Goal: Complete application form

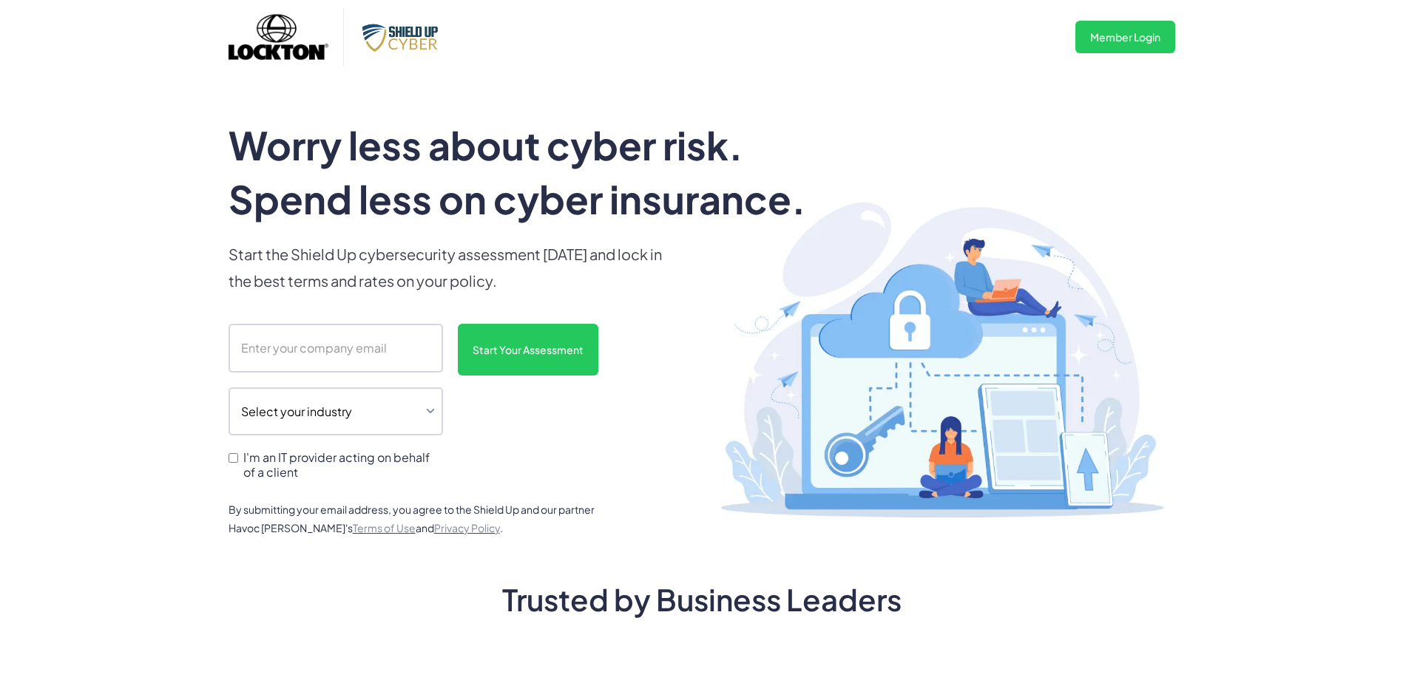
click at [306, 355] on input "scanform" at bounding box center [335, 348] width 214 height 49
type input "[EMAIL_ADDRESS][DOMAIN_NAME]"
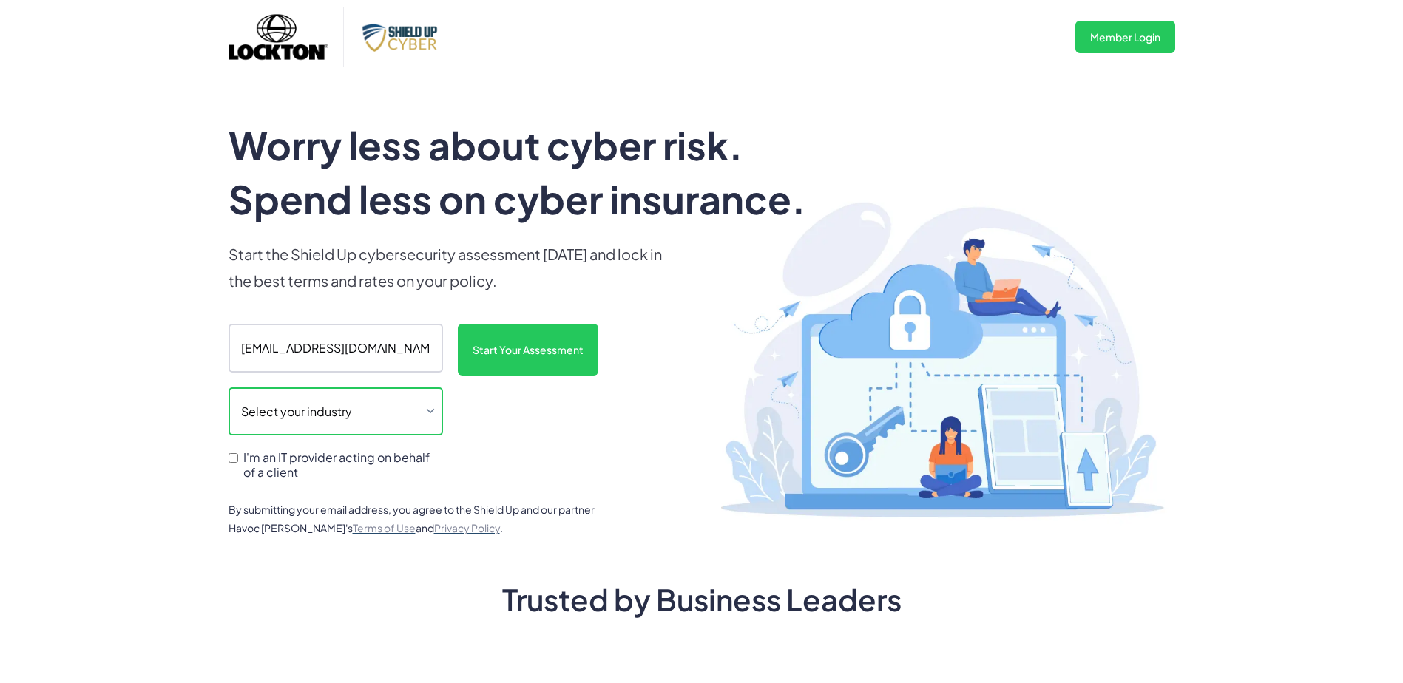
click at [308, 417] on select "Select your industry Auto Dealership Healthcare Hospitality Legal Manufacturing…" at bounding box center [335, 411] width 214 height 49
select select "legal"
click at [228, 387] on select "Select your industry Auto Dealership Healthcare Hospitality Legal Manufacturing…" at bounding box center [335, 411] width 214 height 49
click at [235, 461] on input "I'm an IT provider acting on behalf of a client" at bounding box center [233, 458] width 10 height 10
checkbox input "true"
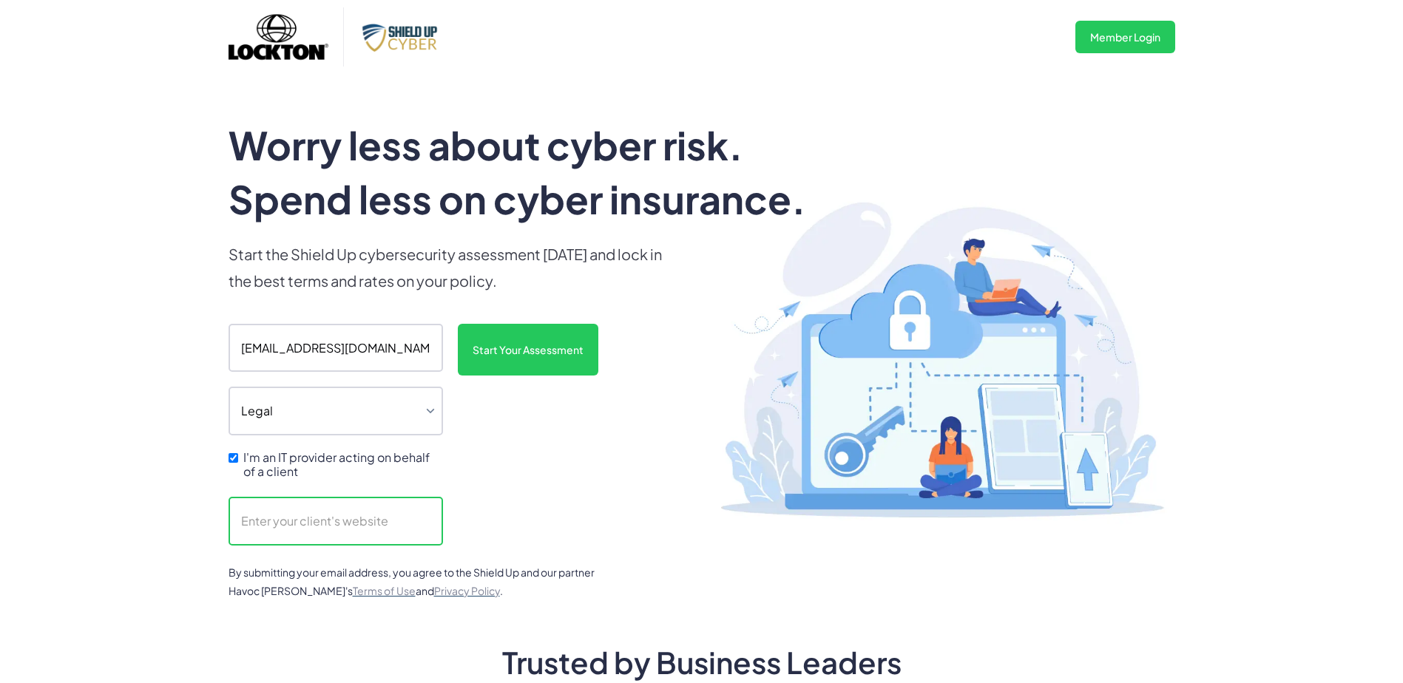
click at [282, 529] on input "scanform" at bounding box center [335, 521] width 214 height 49
type input "[DOMAIN_NAME]"
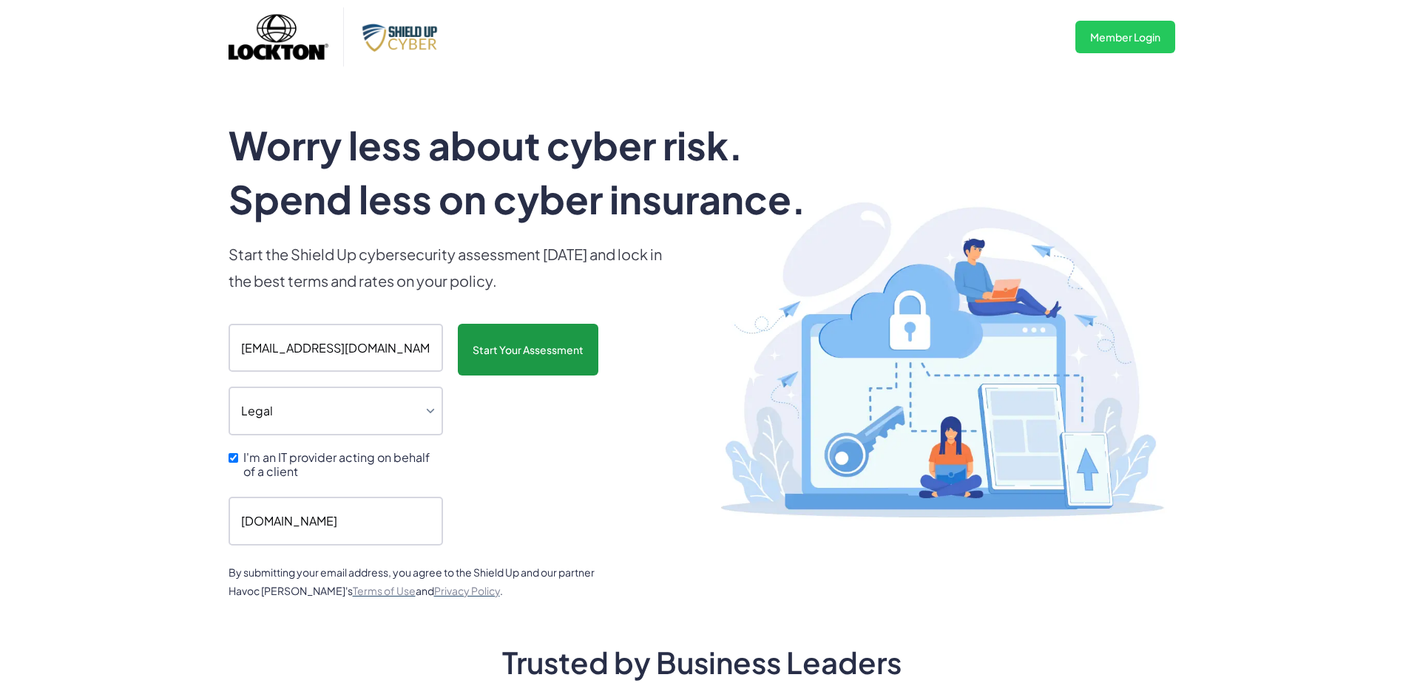
click at [547, 358] on input "Start Your Assessment" at bounding box center [528, 350] width 140 height 52
type input "Please wait..."
